Goal: Task Accomplishment & Management: Complete application form

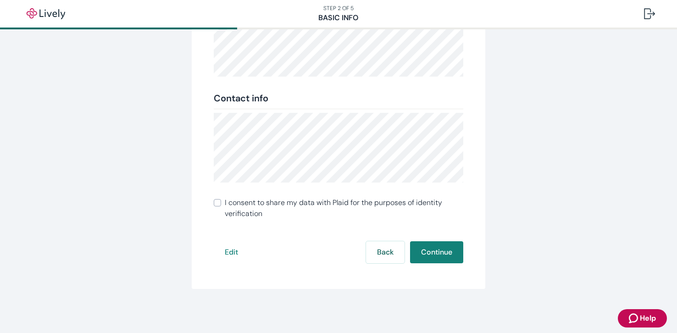
scroll to position [187, 0]
click at [226, 254] on button "Edit" at bounding box center [231, 252] width 35 height 22
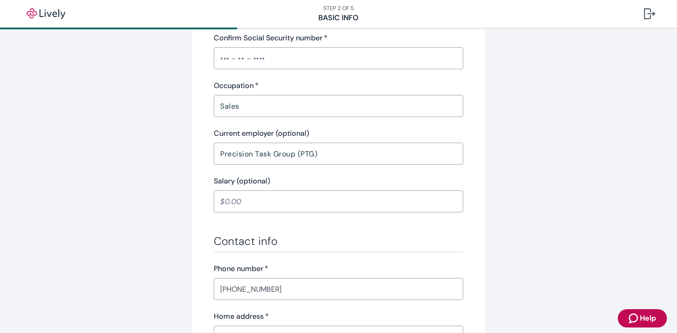
scroll to position [308, 0]
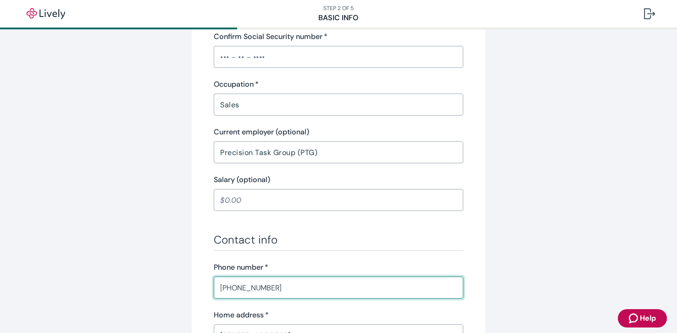
click at [227, 287] on input "[PHONE_NUMBER]" at bounding box center [338, 287] width 249 height 18
type input "[PHONE_NUMBER]"
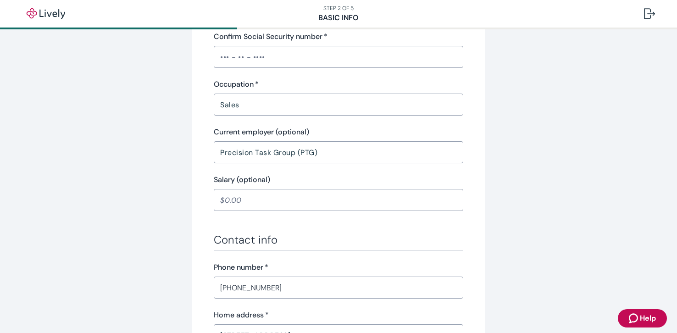
click at [508, 223] on div "Personal info First name   * [PERSON_NAME] ​ Middle name (optional) ​ Last name…" at bounding box center [338, 155] width 440 height 826
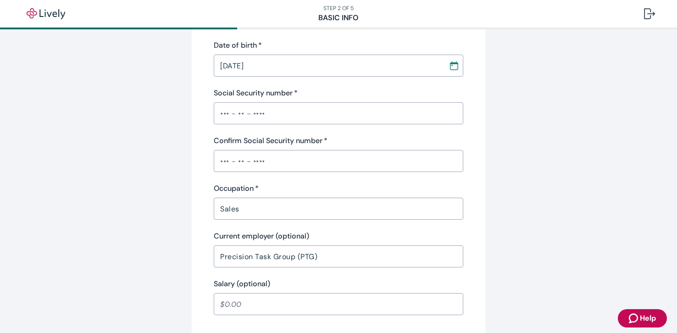
scroll to position [204, 0]
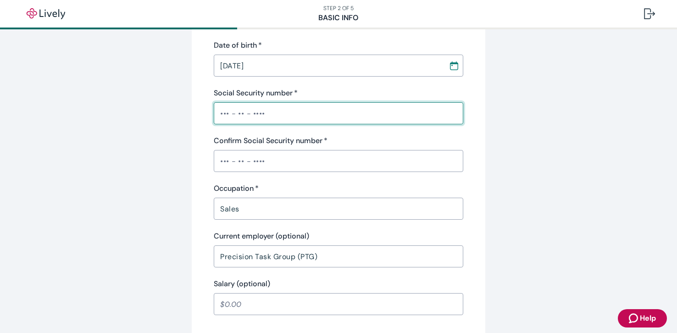
click at [250, 115] on input "Social Security number   *" at bounding box center [338, 113] width 249 height 18
type input "•••-••-7826"
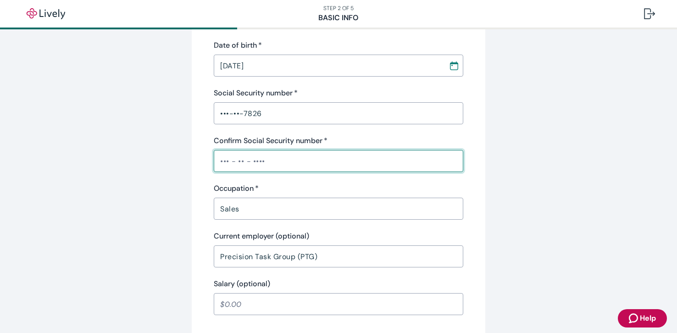
click at [242, 160] on input "Confirm Social Security number   *" at bounding box center [338, 161] width 249 height 18
type input "•••-••-7826"
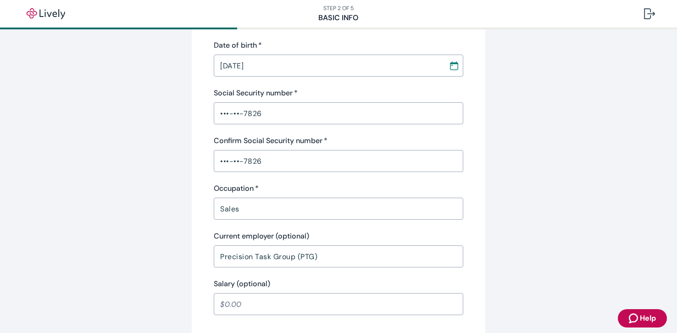
click at [501, 184] on div "Personal info First name   * [PERSON_NAME] ​ Middle name (optional) ​ Last name…" at bounding box center [338, 259] width 440 height 826
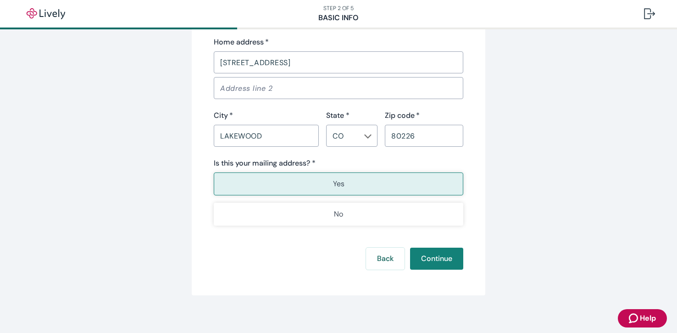
scroll to position [586, 0]
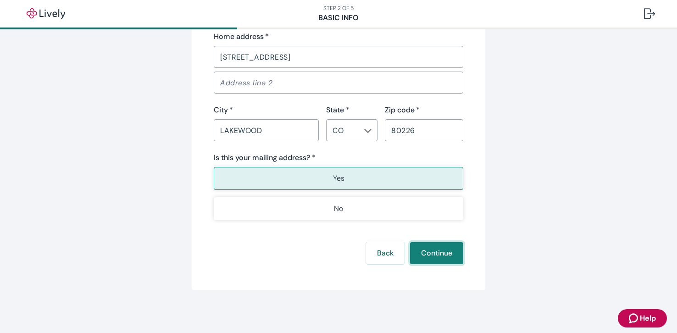
click at [450, 249] on button "Continue" at bounding box center [436, 253] width 53 height 22
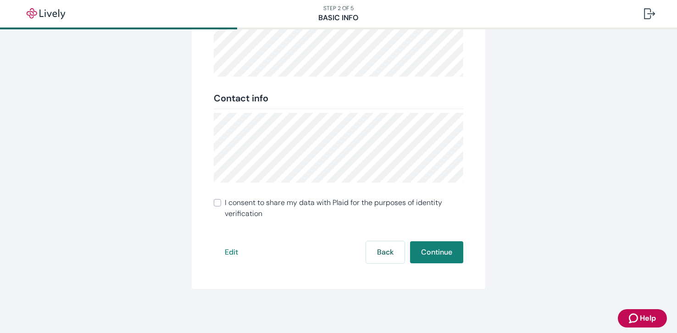
scroll to position [187, 0]
click at [439, 253] on button "Continue" at bounding box center [436, 252] width 53 height 22
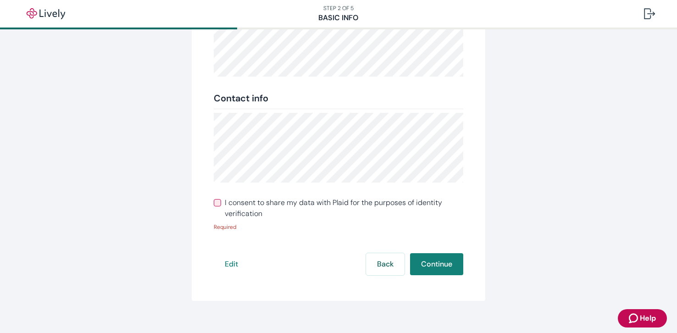
click at [214, 201] on input "I consent to share my data with Plaid for the purposes of identity verification" at bounding box center [217, 202] width 7 height 7
checkbox input "true"
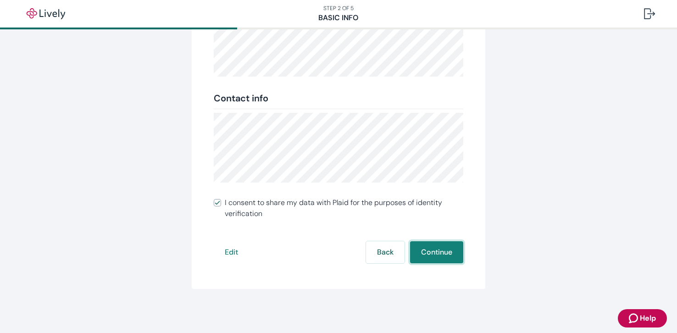
click at [432, 246] on button "Continue" at bounding box center [436, 252] width 53 height 22
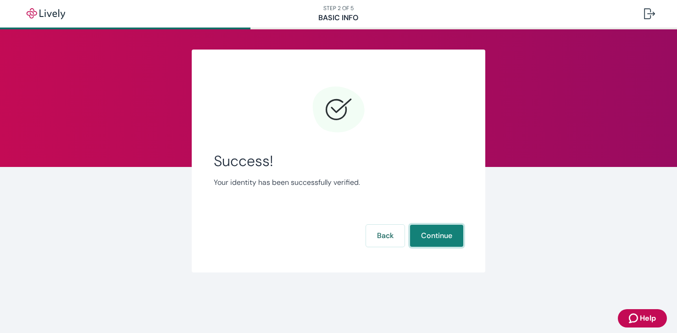
click at [442, 237] on button "Continue" at bounding box center [436, 236] width 53 height 22
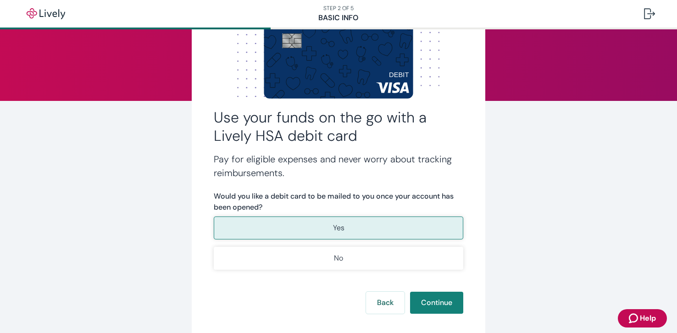
scroll to position [77, 0]
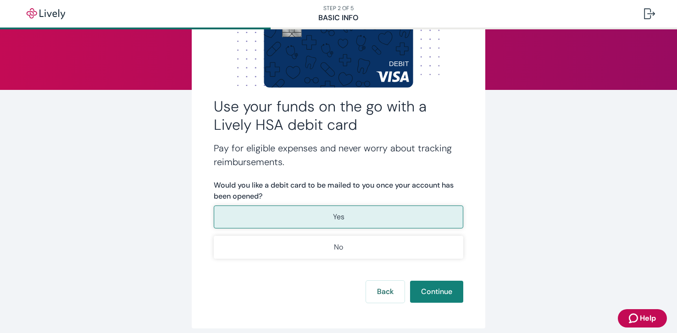
click at [408, 212] on button "Yes" at bounding box center [338, 216] width 249 height 23
click at [445, 288] on button "Continue" at bounding box center [436, 292] width 53 height 22
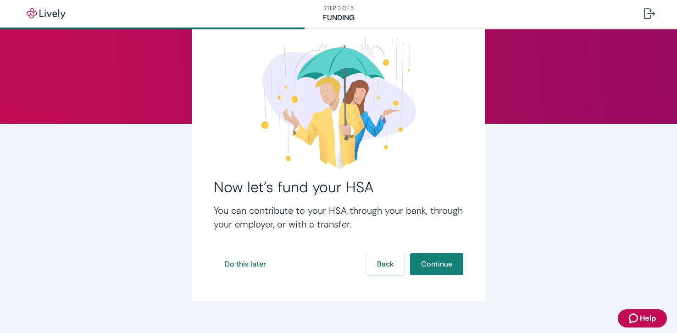
scroll to position [46, 0]
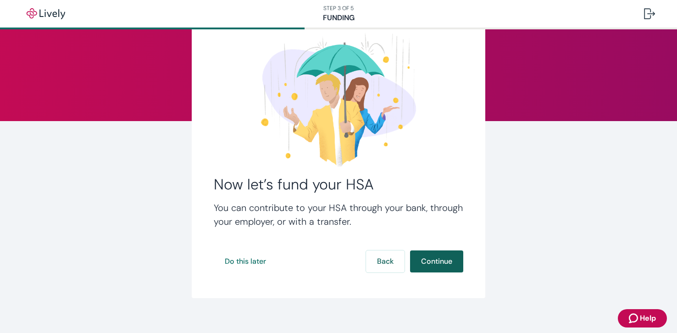
click at [443, 260] on button "Continue" at bounding box center [436, 261] width 53 height 22
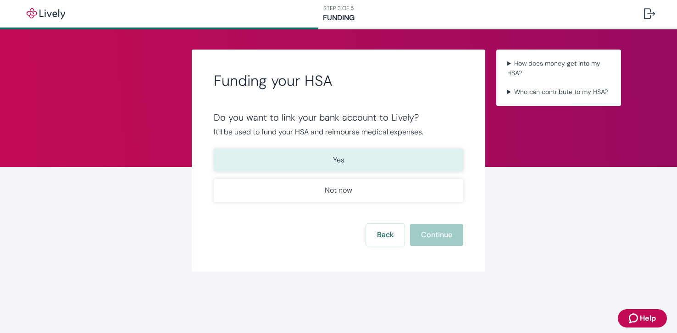
click at [365, 158] on button "Yes" at bounding box center [338, 160] width 249 height 23
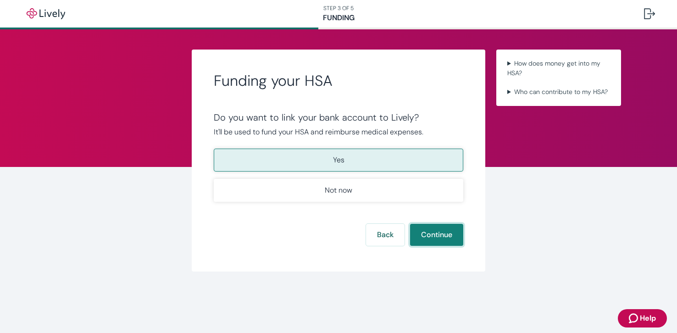
click at [437, 241] on button "Continue" at bounding box center [436, 235] width 53 height 22
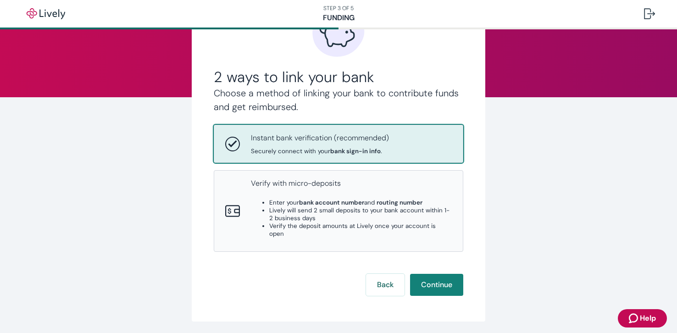
scroll to position [70, 0]
click at [438, 274] on button "Continue" at bounding box center [436, 285] width 53 height 22
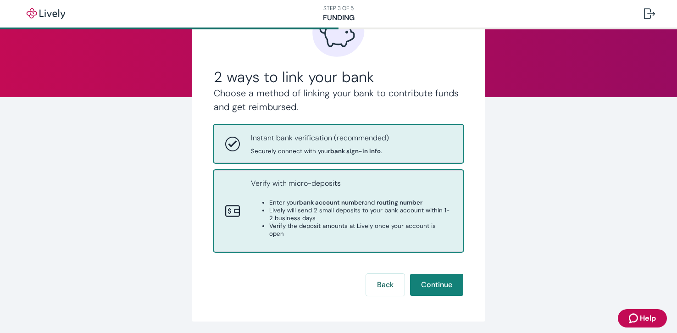
click at [331, 213] on li "Lively will send 2 small deposits to your bank account within 1-2 business days" at bounding box center [360, 214] width 182 height 16
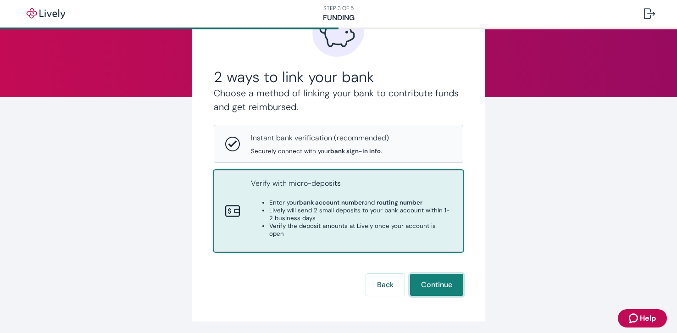
click at [432, 276] on button "Continue" at bounding box center [436, 285] width 53 height 22
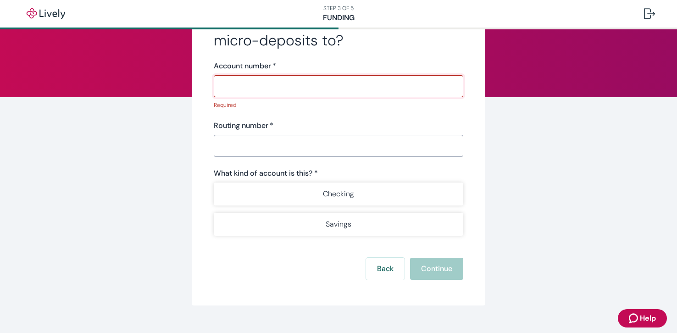
click at [242, 88] on input "Account number   *" at bounding box center [338, 86] width 249 height 18
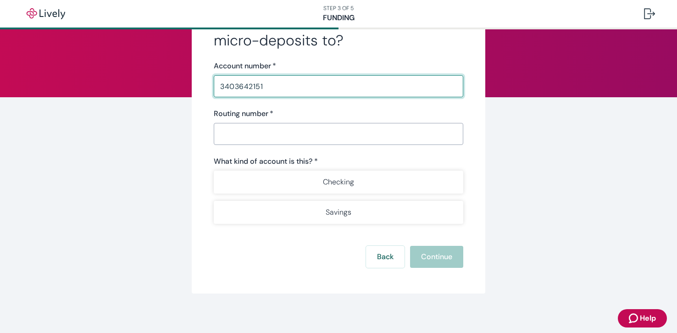
type input "3403642151"
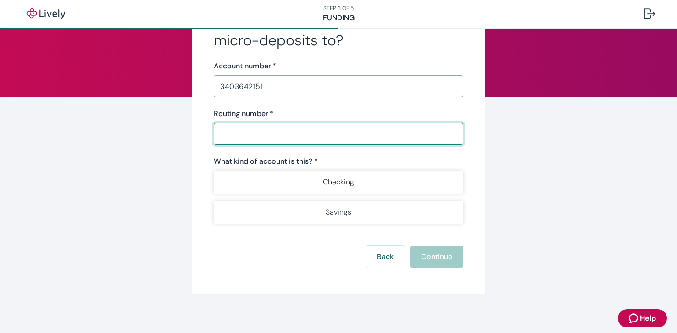
click at [249, 132] on input "Routing number   *" at bounding box center [338, 134] width 249 height 18
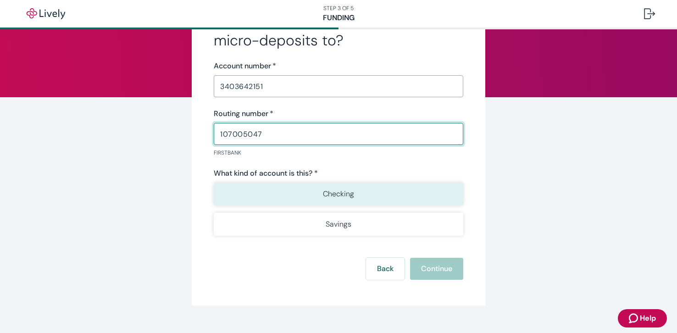
type input "107005047"
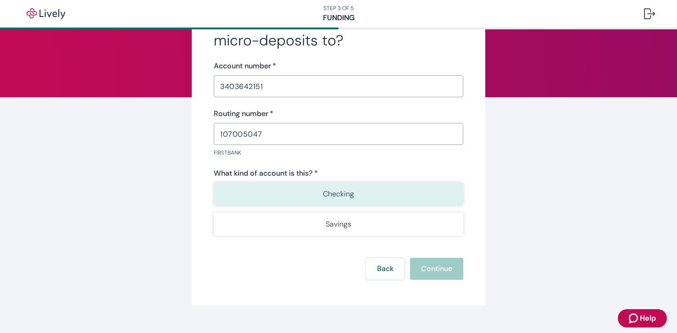
click at [347, 192] on p "Checking" at bounding box center [338, 193] width 31 height 11
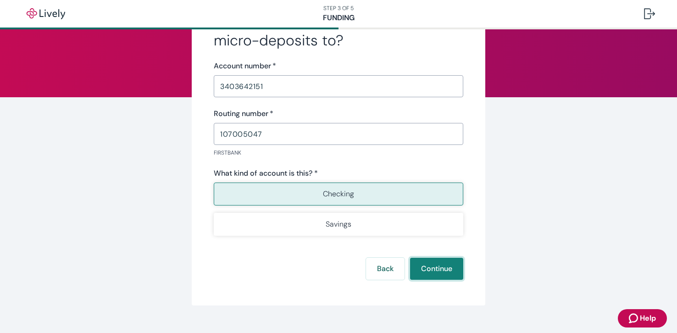
click at [444, 265] on button "Continue" at bounding box center [436, 269] width 53 height 22
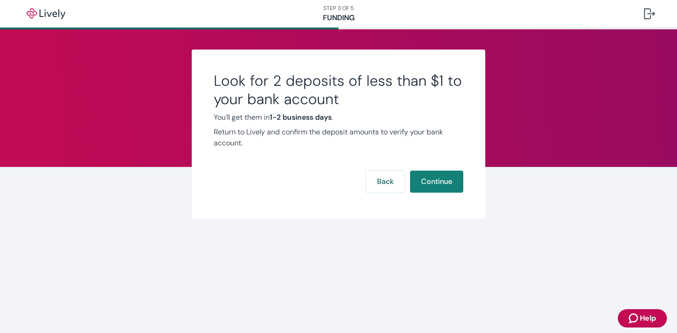
scroll to position [0, 0]
click at [450, 180] on button "Continue" at bounding box center [436, 182] width 53 height 22
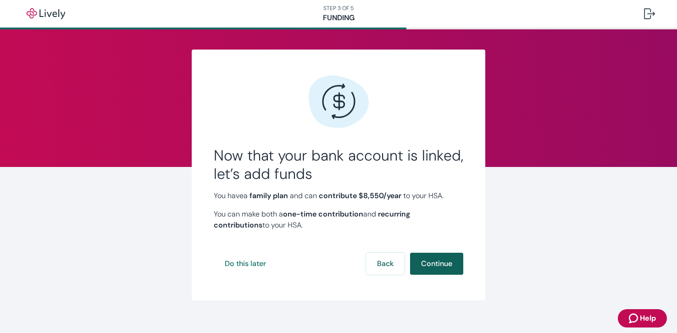
click at [443, 260] on button "Continue" at bounding box center [436, 264] width 53 height 22
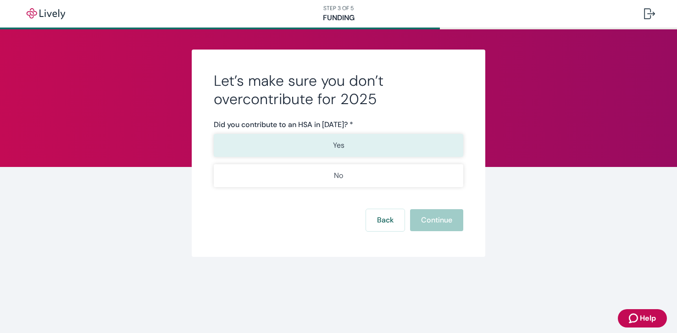
click at [383, 143] on button "Yes" at bounding box center [338, 145] width 249 height 23
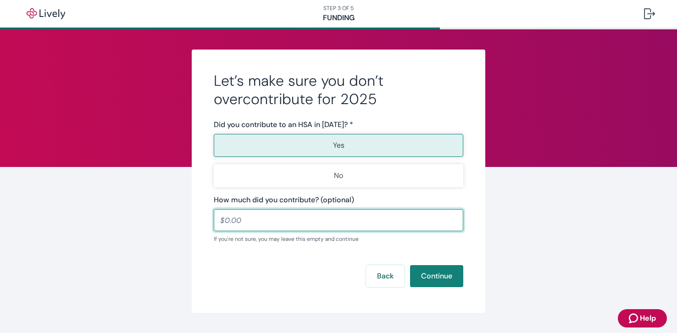
click at [233, 218] on input "How much did you contribute? (optional)" at bounding box center [338, 220] width 249 height 18
type input "5,000.00"
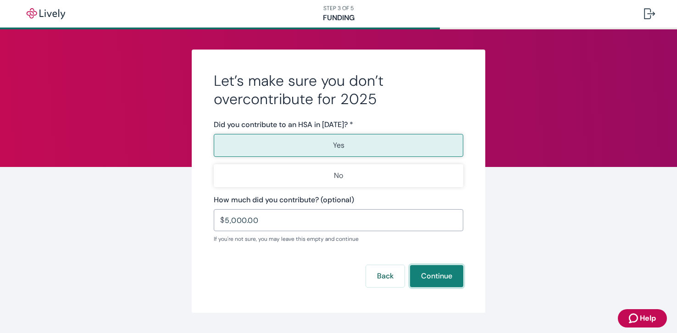
click at [441, 273] on button "Continue" at bounding box center [436, 276] width 53 height 22
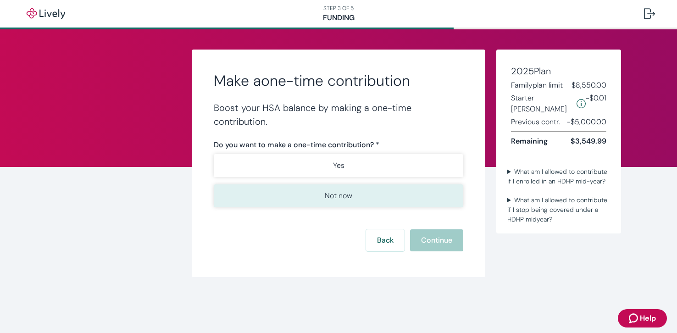
click at [399, 192] on button "Not now" at bounding box center [338, 195] width 249 height 23
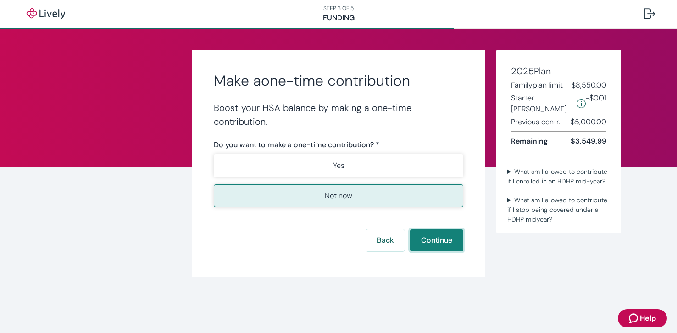
click at [448, 242] on button "Continue" at bounding box center [436, 240] width 53 height 22
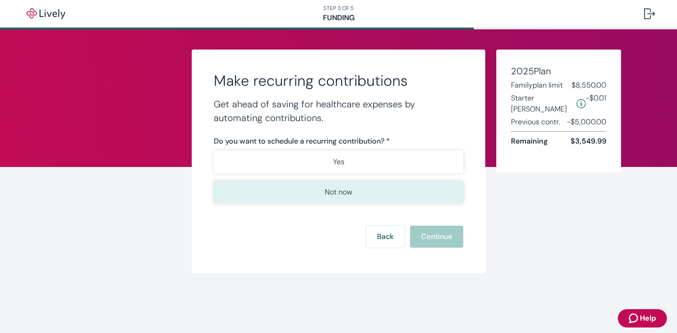
click at [424, 196] on button "Not now" at bounding box center [338, 192] width 249 height 23
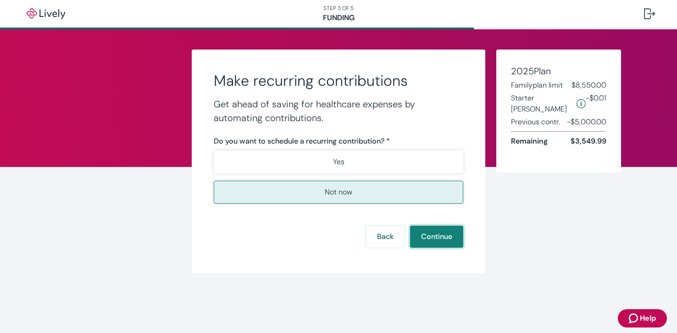
click at [449, 237] on button "Continue" at bounding box center [436, 237] width 53 height 22
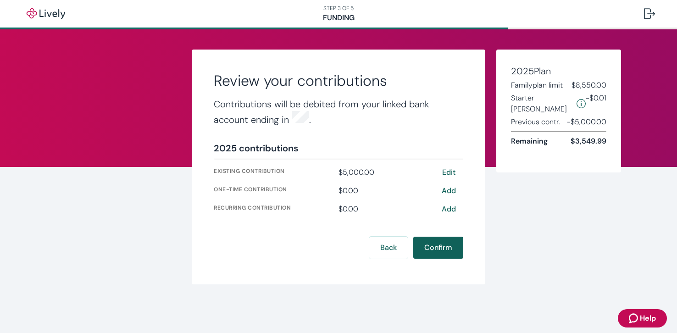
click at [454, 253] on button "Confirm" at bounding box center [438, 248] width 50 height 22
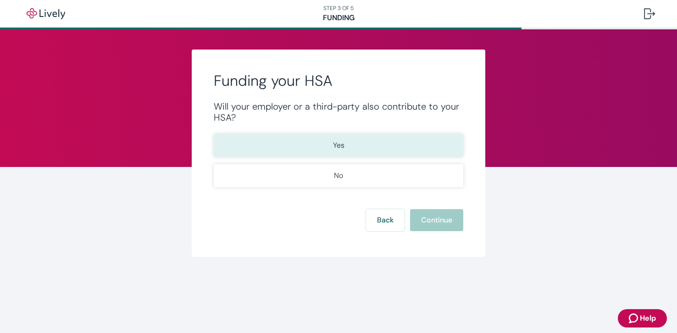
click at [392, 145] on button "Yes" at bounding box center [338, 145] width 249 height 23
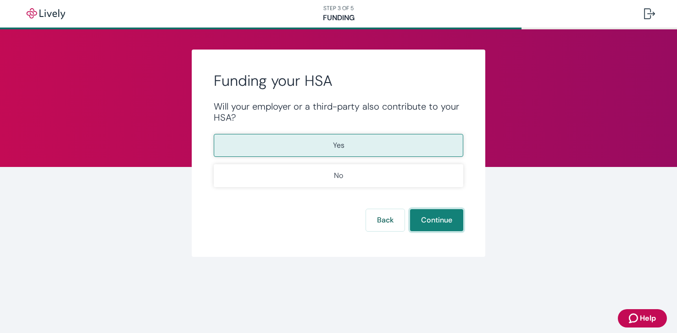
click at [442, 215] on button "Continue" at bounding box center [436, 220] width 53 height 22
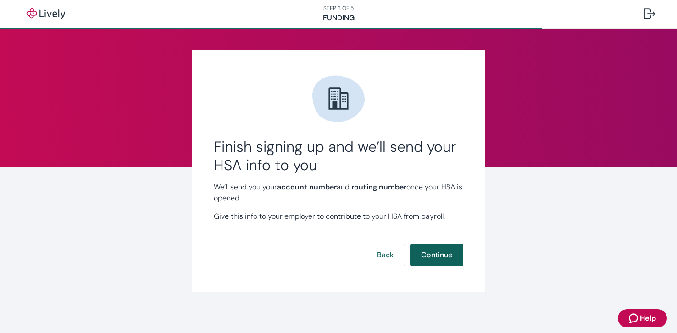
click at [444, 253] on button "Continue" at bounding box center [436, 255] width 53 height 22
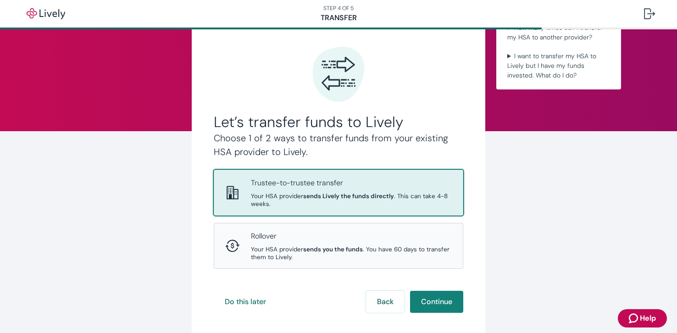
scroll to position [36, 0]
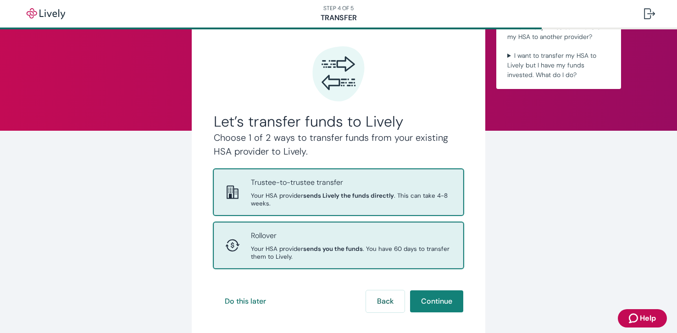
click at [427, 245] on span "Your HSA provider sends you the funds . You have 60 days to transfer them to Li…" at bounding box center [351, 253] width 201 height 16
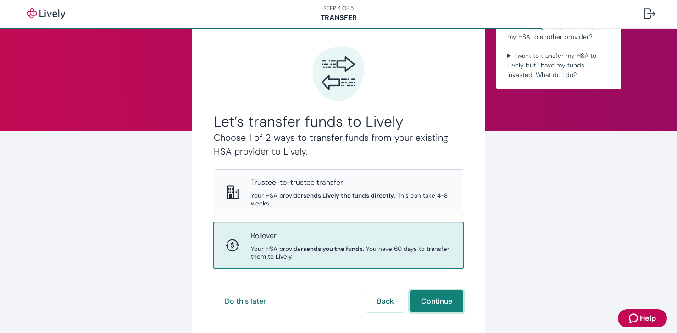
click at [439, 304] on button "Continue" at bounding box center [436, 301] width 53 height 22
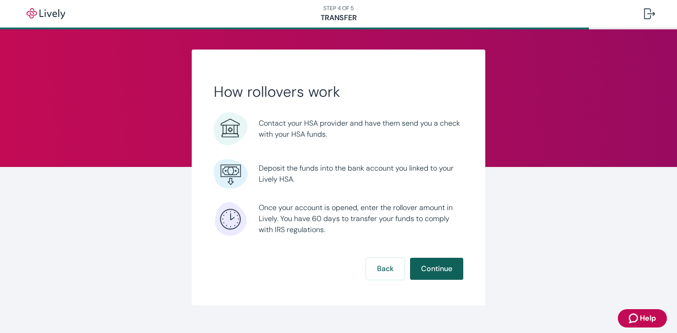
click at [441, 264] on button "Continue" at bounding box center [436, 269] width 53 height 22
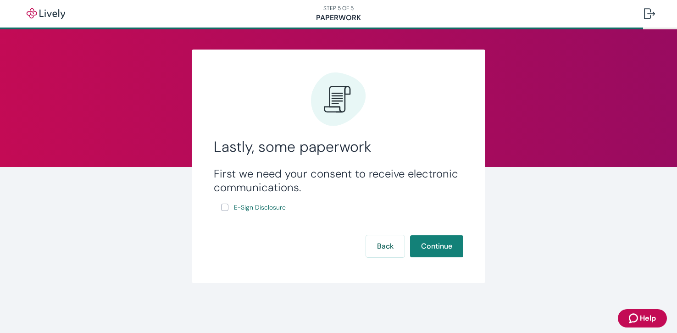
click at [226, 206] on input "E-Sign Disclosure" at bounding box center [224, 207] width 7 height 7
checkbox input "true"
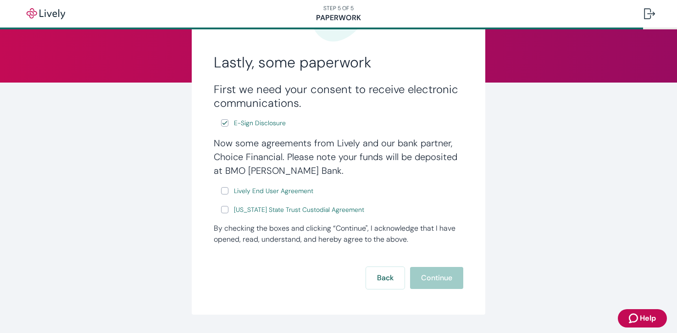
scroll to position [84, 0]
click at [221, 188] on input "Lively End User Agreement" at bounding box center [224, 190] width 7 height 7
checkbox input "true"
click at [221, 211] on input "[US_STATE] State Trust Custodial Agreement" at bounding box center [224, 209] width 7 height 7
checkbox input "true"
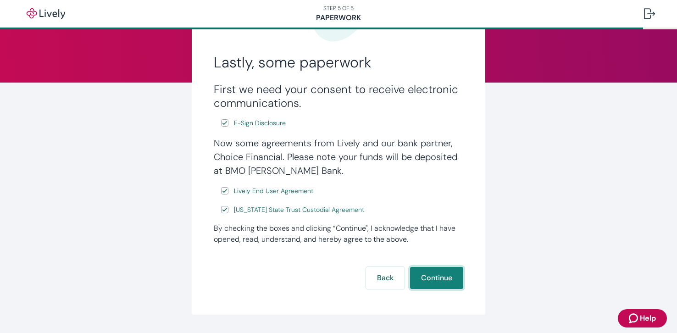
click at [440, 281] on button "Continue" at bounding box center [436, 278] width 53 height 22
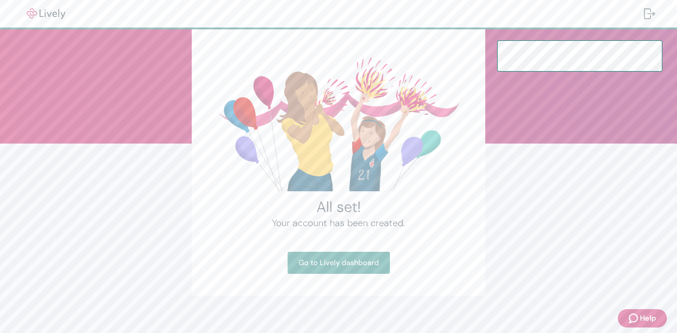
scroll to position [30, 0]
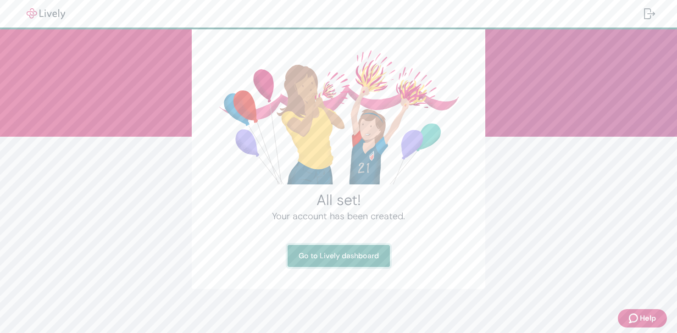
click at [357, 260] on link "Go to Lively dashboard" at bounding box center [338, 256] width 102 height 22
